Goal: Navigation & Orientation: Find specific page/section

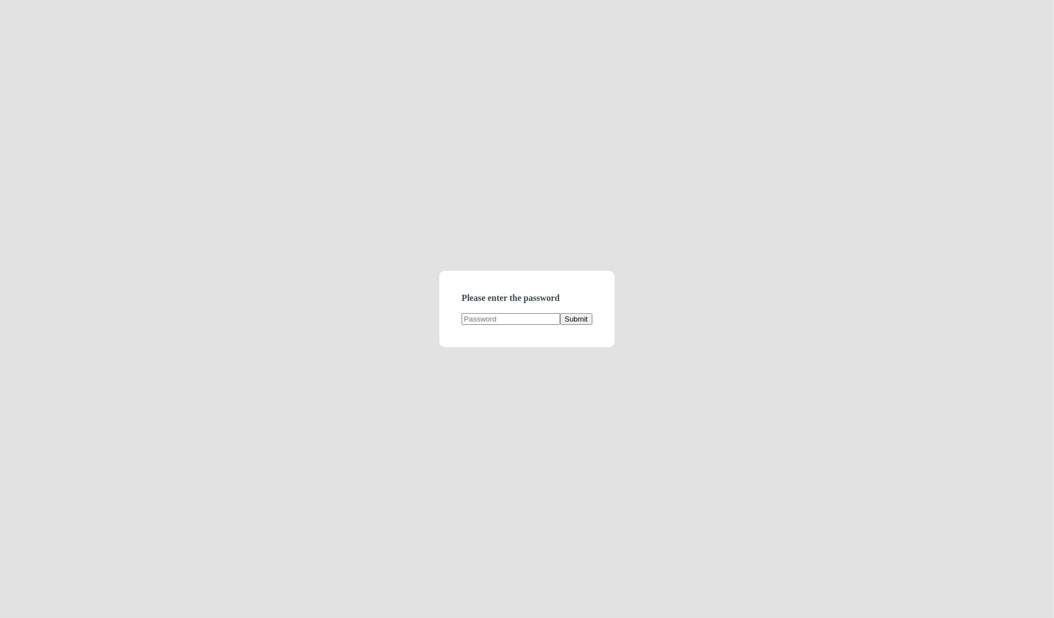
click at [481, 317] on input "text" at bounding box center [511, 319] width 99 height 12
type input "demodirectory"
click button "Submit" at bounding box center [576, 319] width 32 height 12
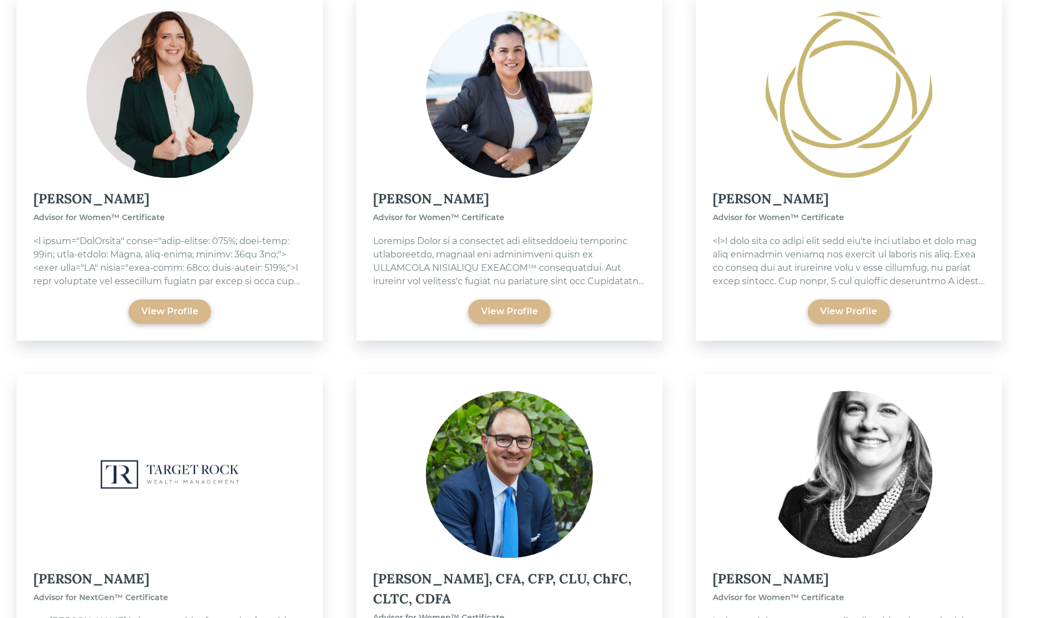
scroll to position [1666, 0]
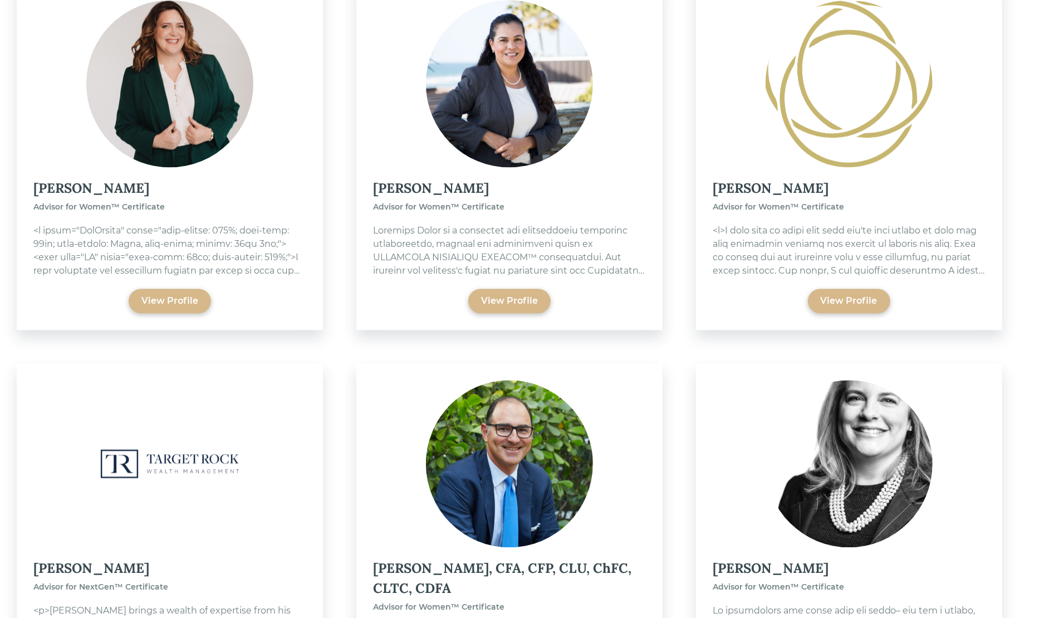
click at [183, 451] on img at bounding box center [169, 463] width 167 height 167
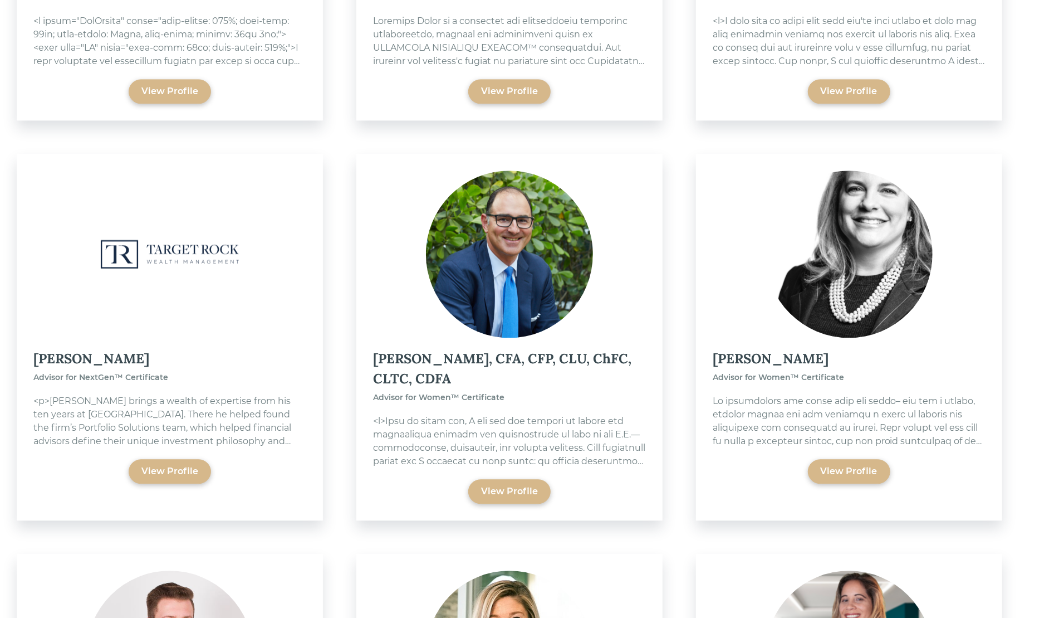
scroll to position [1875, 0]
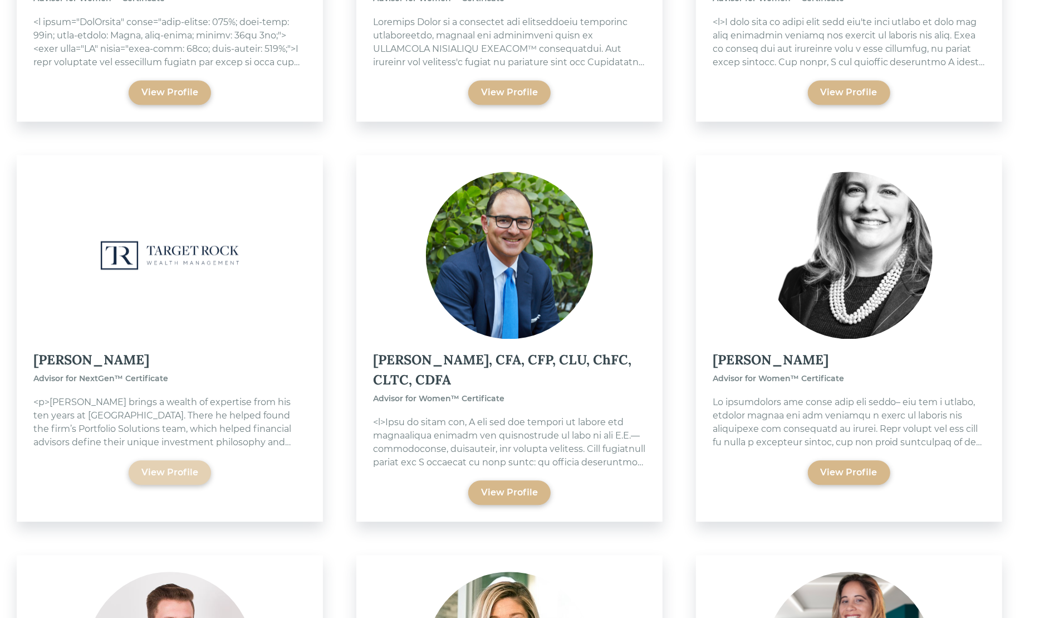
click at [178, 476] on div "View Profile" at bounding box center [169, 472] width 57 height 13
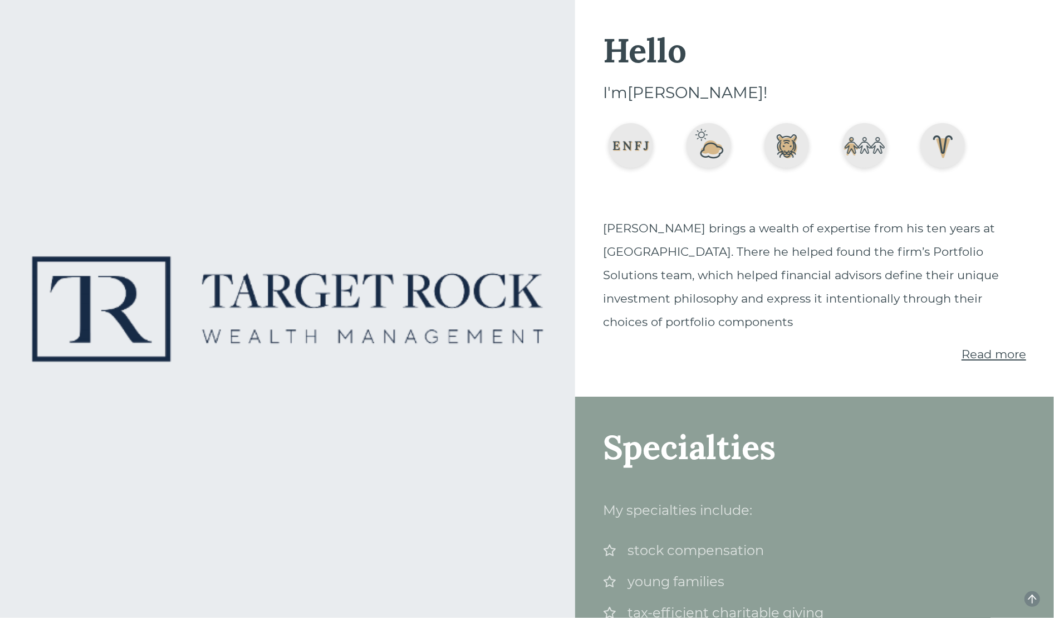
click at [1006, 347] on span "Read more" at bounding box center [994, 354] width 65 height 14
